Goal: Task Accomplishment & Management: Use online tool/utility

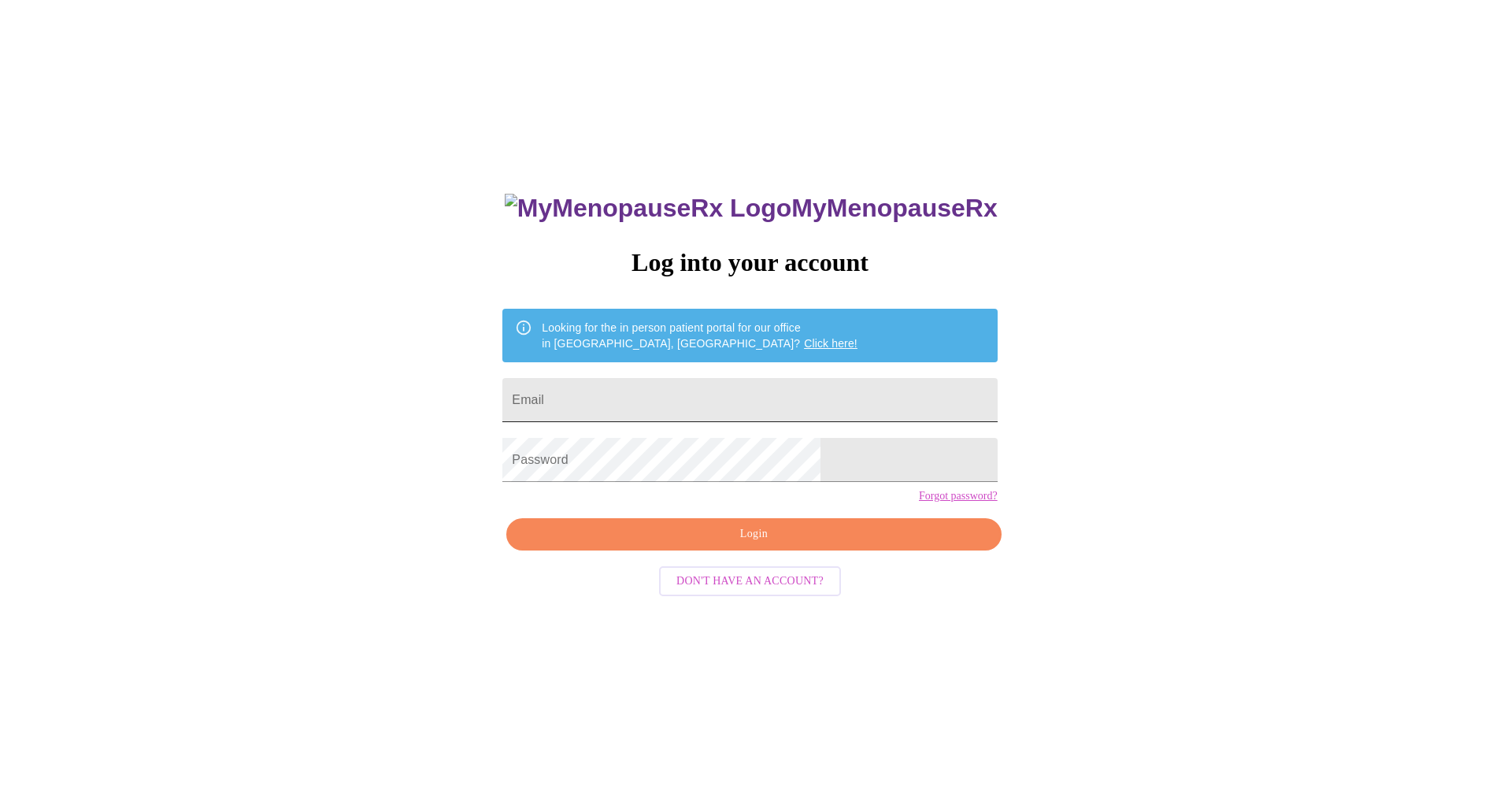
click at [645, 396] on input "Email" at bounding box center [749, 400] width 494 height 45
type input "[EMAIL_ADDRESS][DOMAIN_NAME]"
click at [671, 544] on span "Login" at bounding box center [753, 534] width 458 height 19
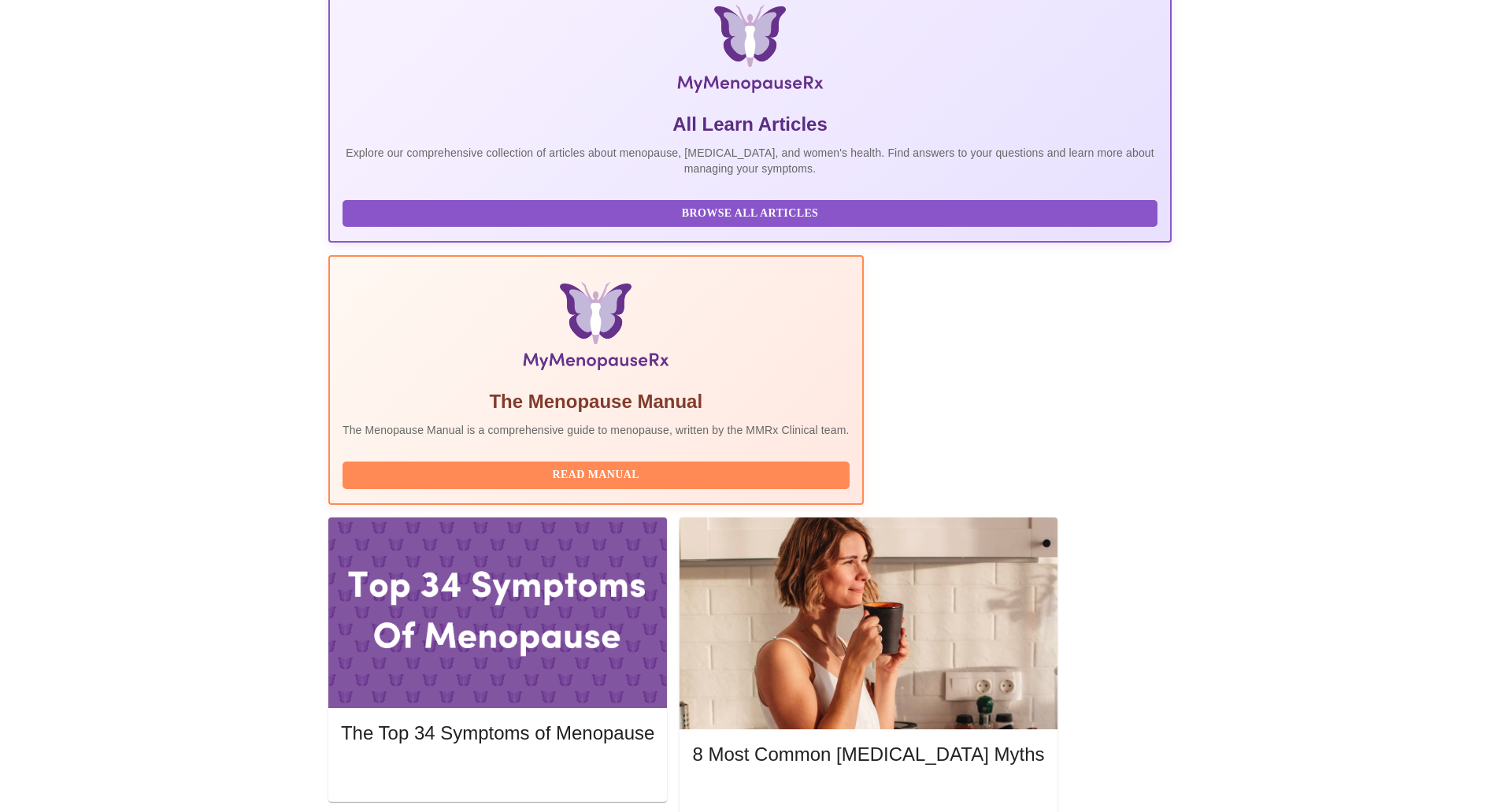
scroll to position [236, 0]
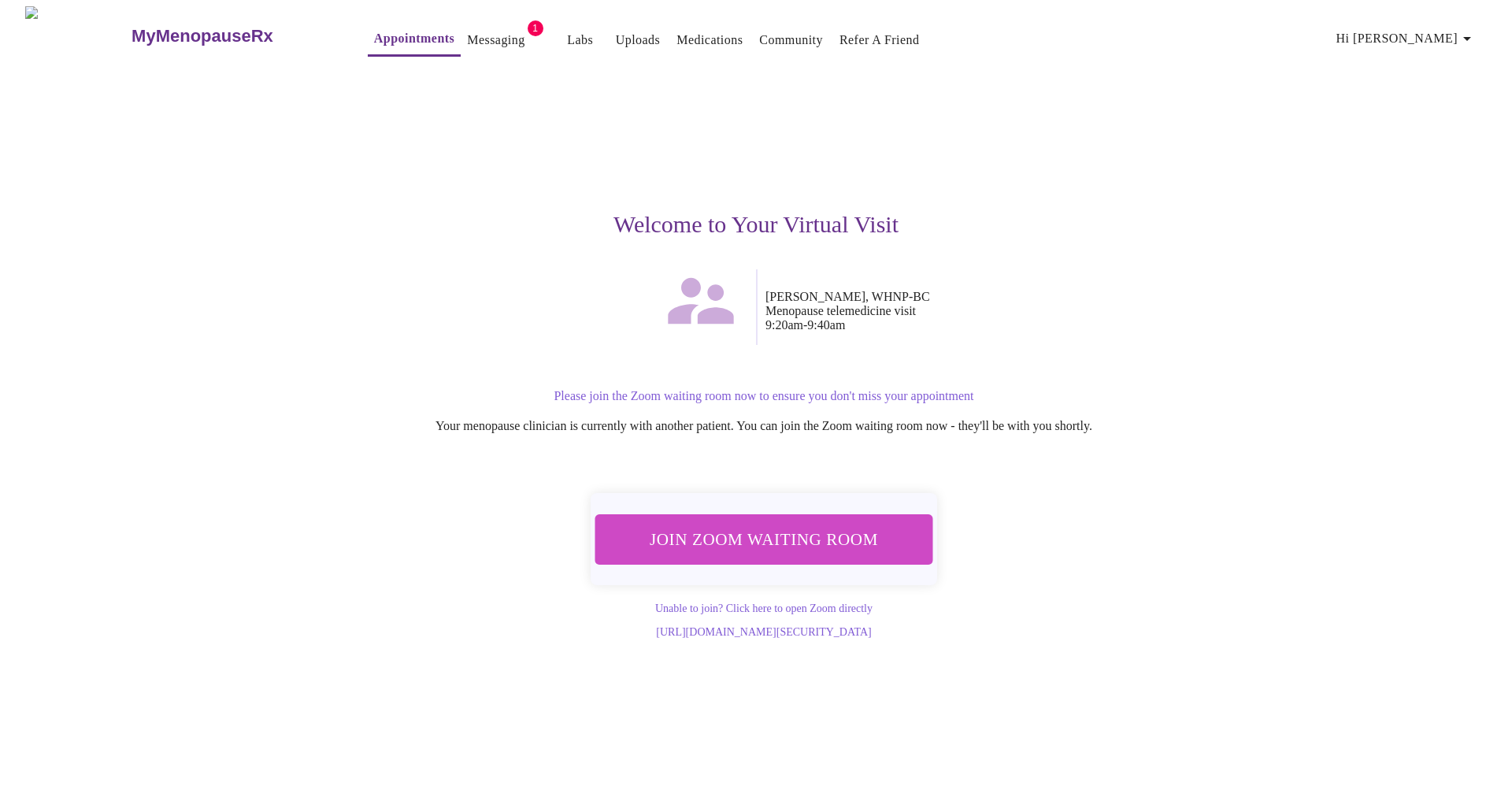
click at [771, 535] on span "Join Zoom Waiting Room" at bounding box center [764, 539] width 297 height 29
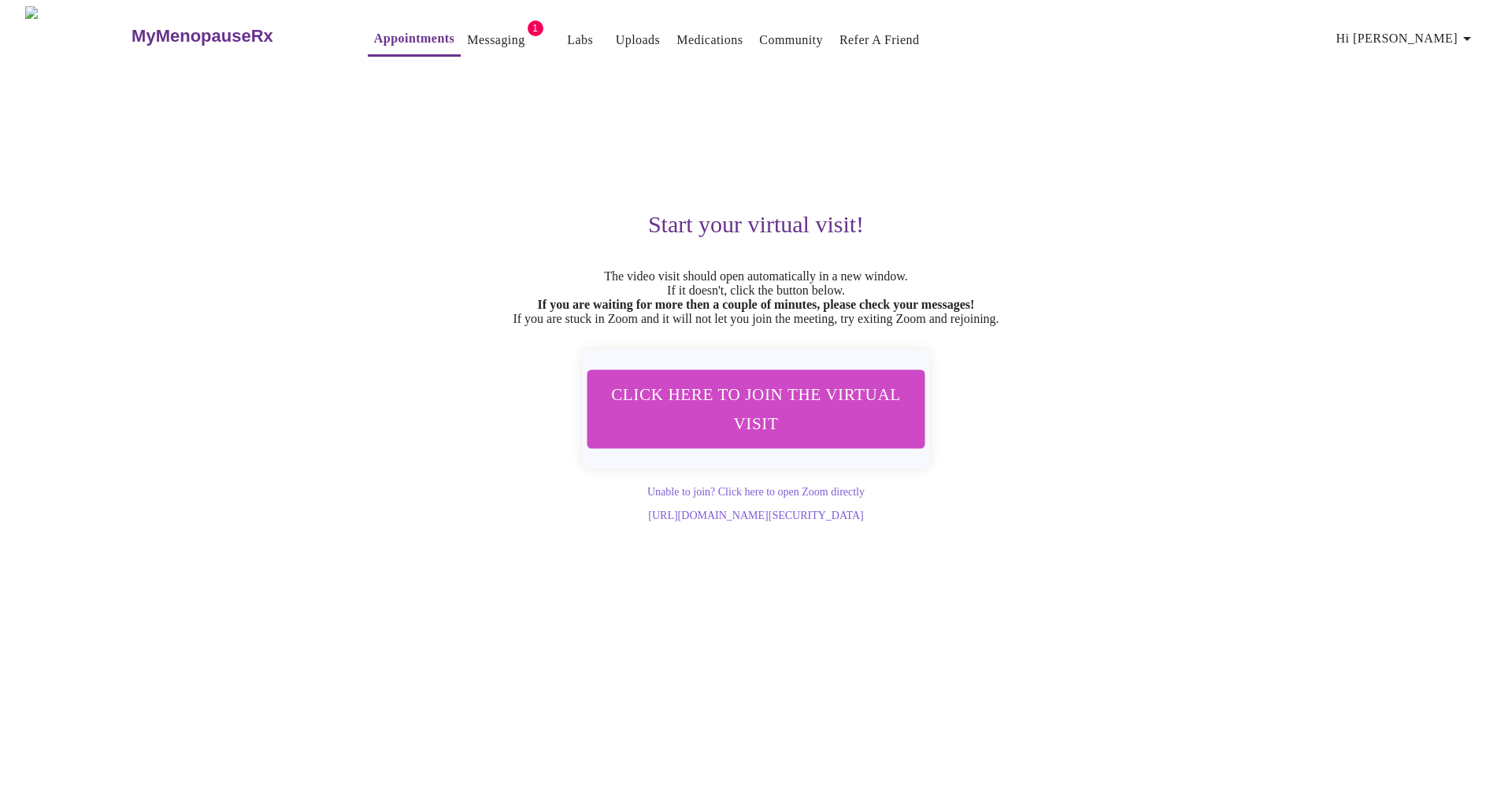
click at [720, 438] on span "Click here to join the virtual visit" at bounding box center [756, 409] width 297 height 58
